Goal: Navigation & Orientation: Find specific page/section

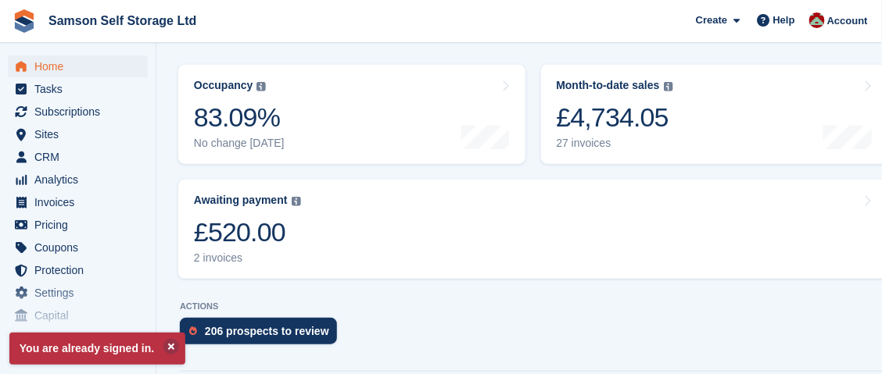
scroll to position [312, 0]
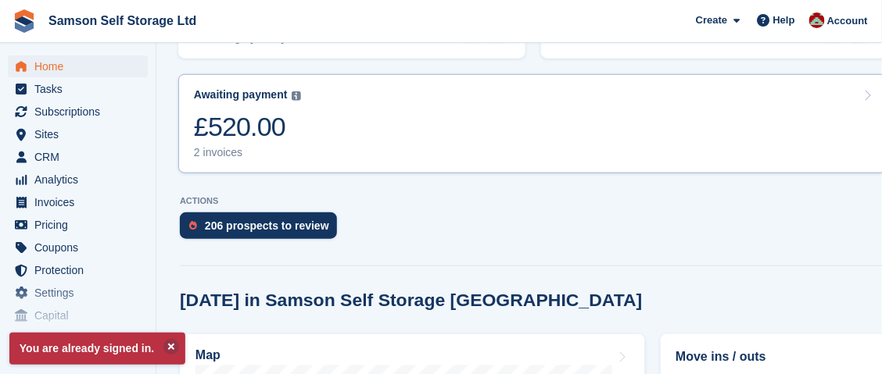
click at [286, 127] on div "£520.00" at bounding box center [247, 127] width 107 height 32
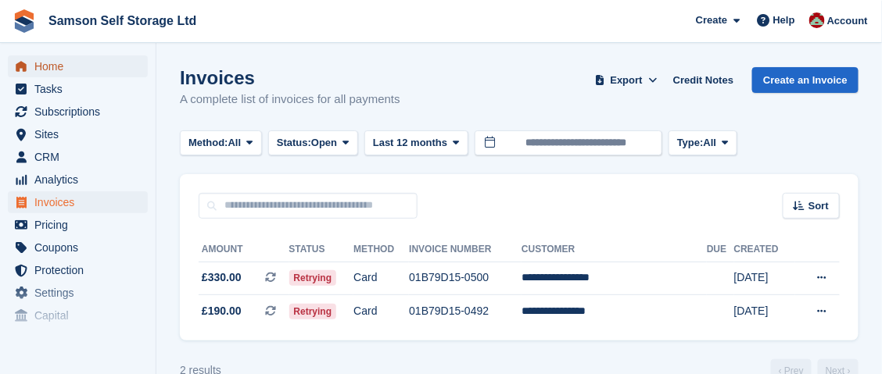
click at [63, 74] on span "Home" at bounding box center [81, 66] width 94 height 22
